Goal: Navigation & Orientation: Go to known website

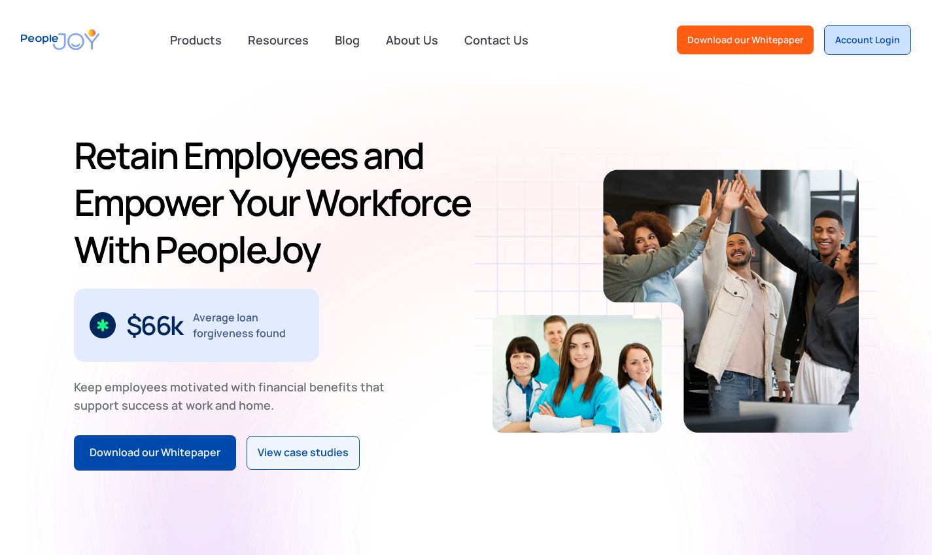
click at [453, 36] on div "Account Login" at bounding box center [868, 39] width 65 height 13
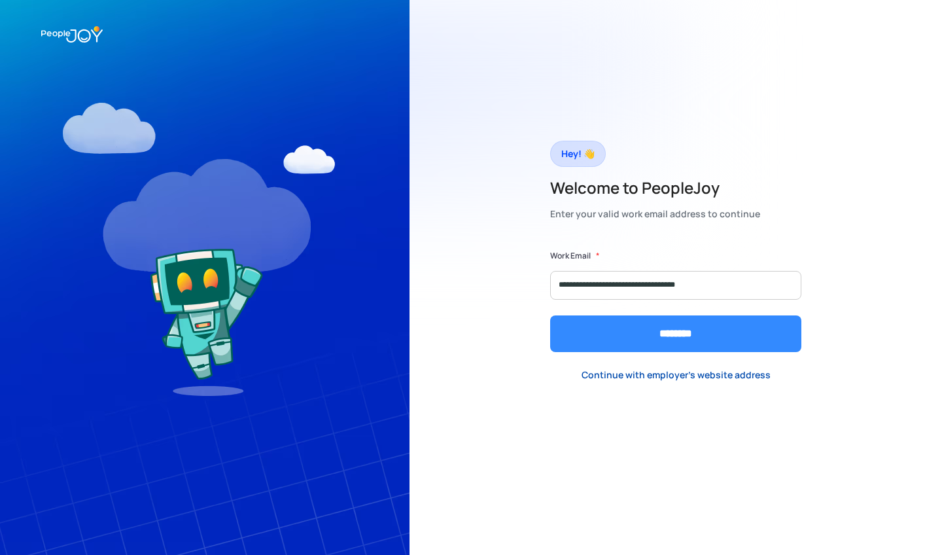
type input "**********"
click at [734, 343] on input "********" at bounding box center [675, 333] width 251 height 37
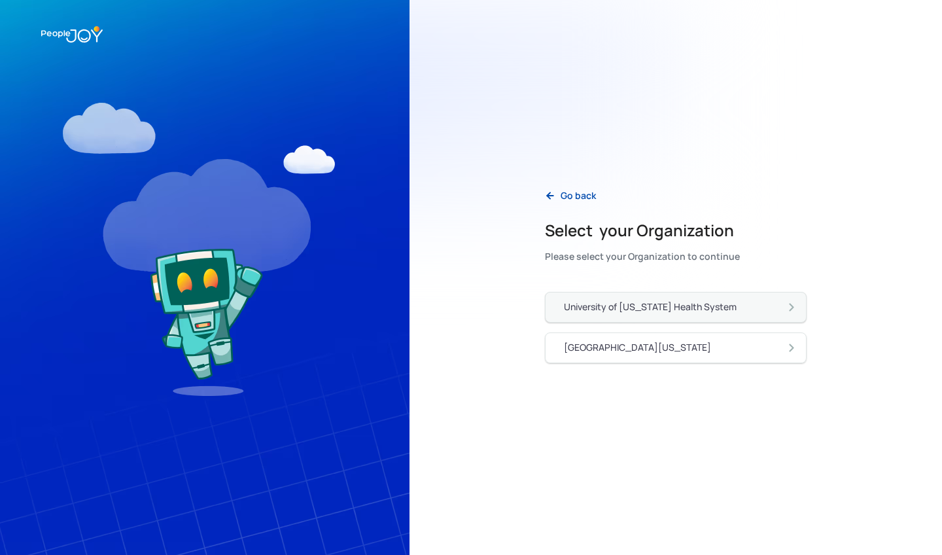
click at [728, 311] on div "University of [US_STATE] Health System" at bounding box center [650, 306] width 173 height 13
